Goal: Book appointment/travel/reservation

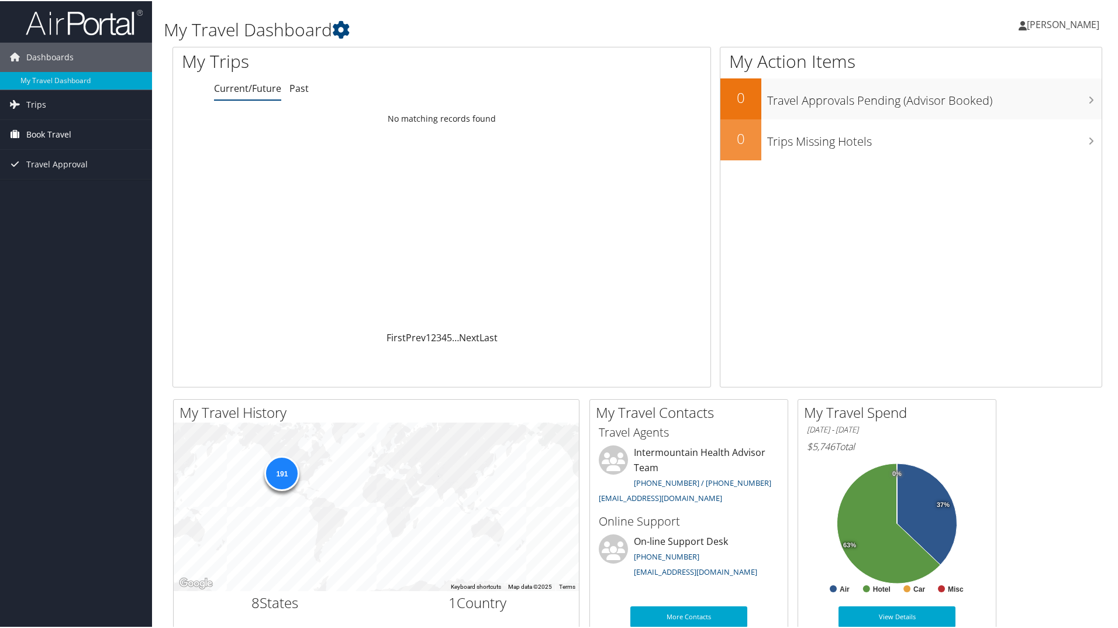
click at [53, 129] on span "Book Travel" at bounding box center [48, 133] width 45 height 29
click at [59, 185] on link "Book/Manage Online Trips" at bounding box center [76, 192] width 152 height 18
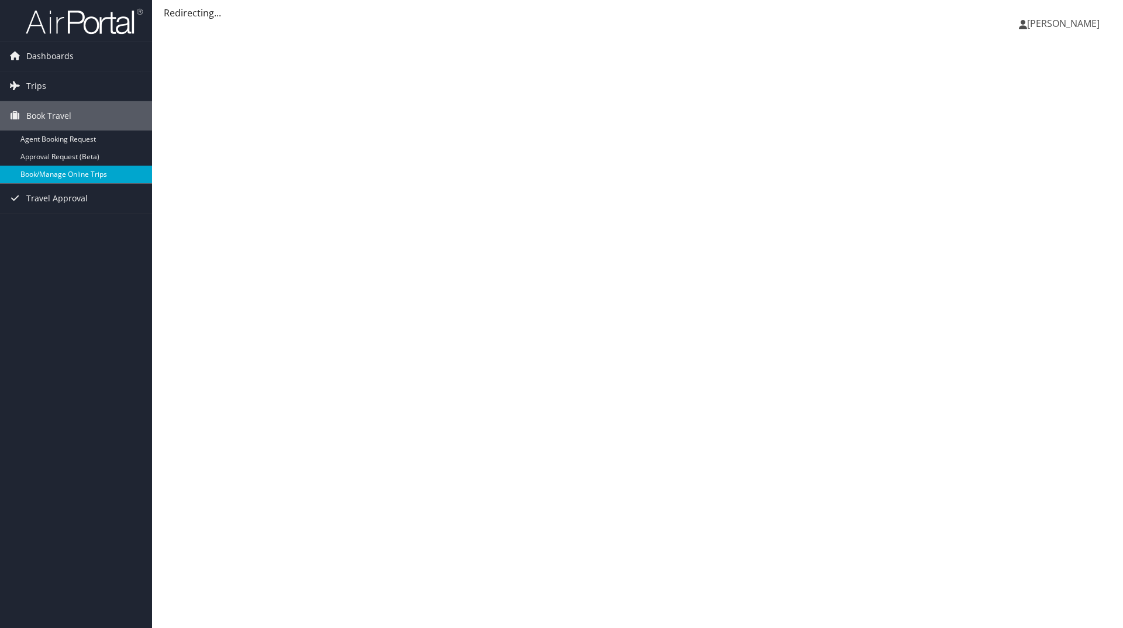
click at [81, 174] on link "Book/Manage Online Trips" at bounding box center [76, 175] width 152 height 18
